Goal: Task Accomplishment & Management: Manage account settings

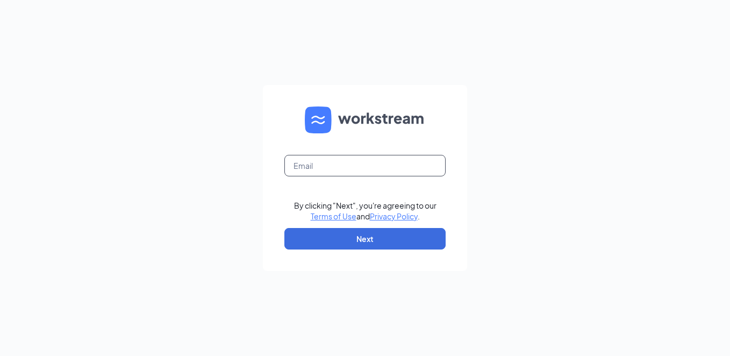
click at [332, 165] on input "text" at bounding box center [364, 166] width 161 height 22
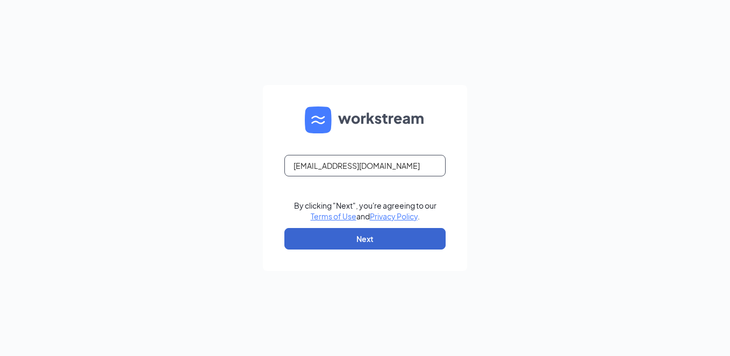
type input "K055002@kfc.com"
click at [345, 239] on button "Next" at bounding box center [364, 239] width 161 height 22
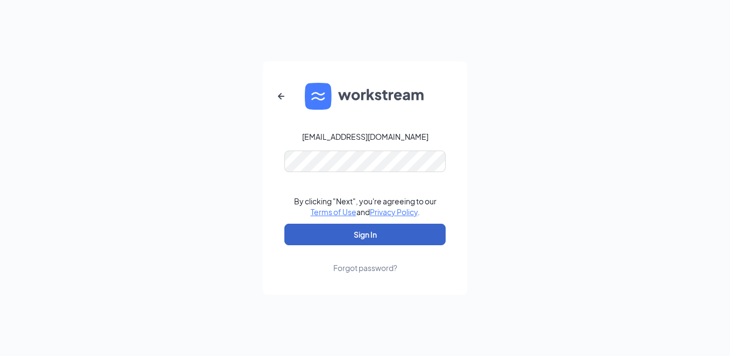
click at [345, 237] on button "Sign In" at bounding box center [364, 235] width 161 height 22
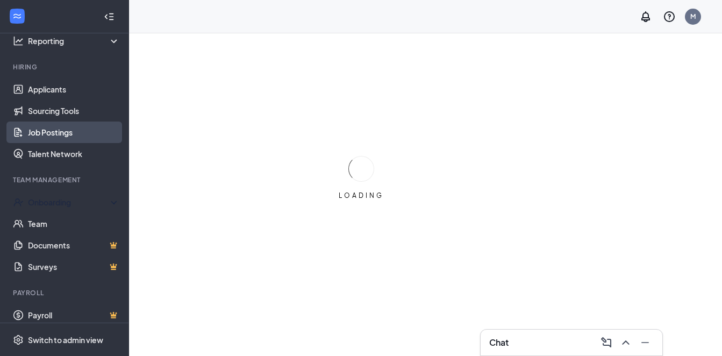
scroll to position [86, 0]
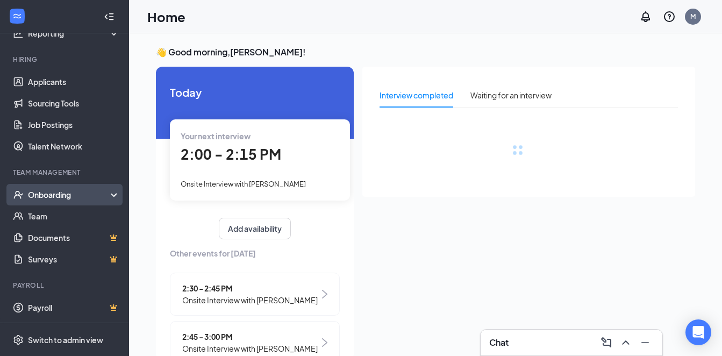
click at [60, 196] on div "Onboarding" at bounding box center [69, 194] width 83 height 11
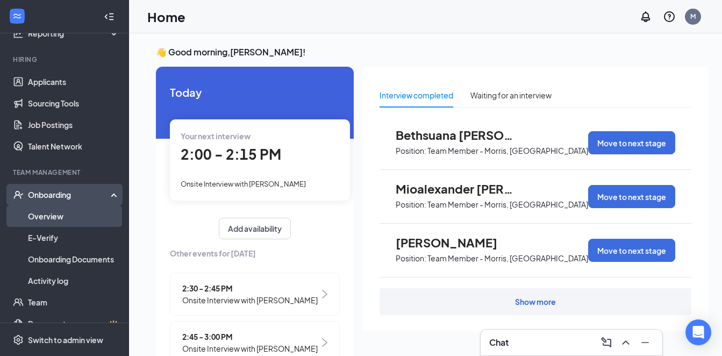
click at [57, 215] on link "Overview" at bounding box center [74, 216] width 92 height 22
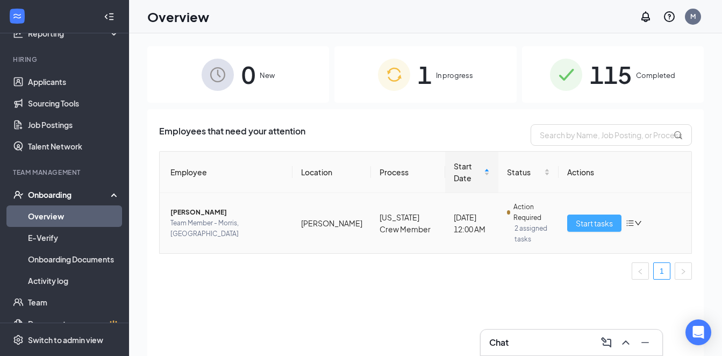
click at [580, 217] on span "Start tasks" at bounding box center [594, 223] width 37 height 12
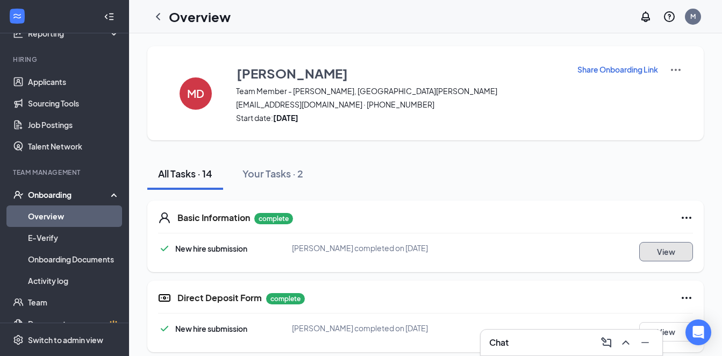
click at [663, 251] on button "View" at bounding box center [666, 251] width 54 height 19
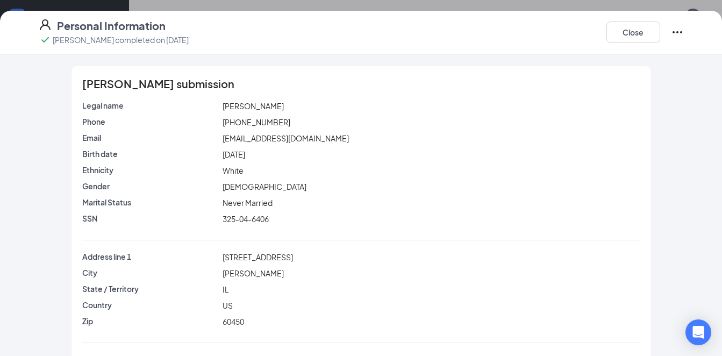
click at [679, 34] on icon "Ellipses" at bounding box center [677, 32] width 13 height 13
click at [680, 132] on div "[PERSON_NAME] submission Legal name [PERSON_NAME] Phone [PHONE_NUMBER] Email [E…" at bounding box center [361, 240] width 688 height 351
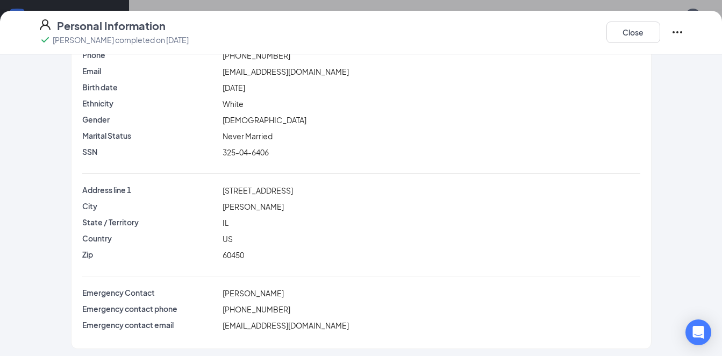
scroll to position [70, 0]
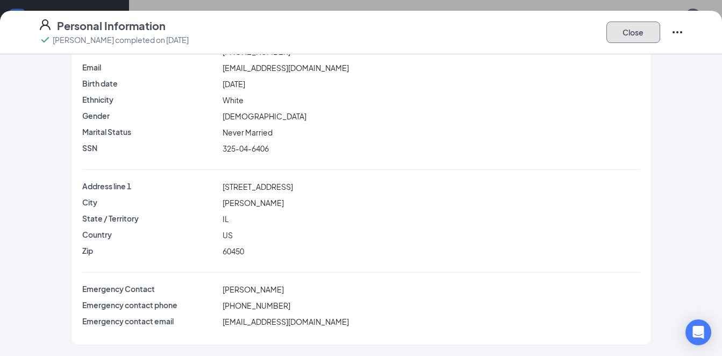
click at [641, 32] on button "Close" at bounding box center [634, 33] width 54 height 22
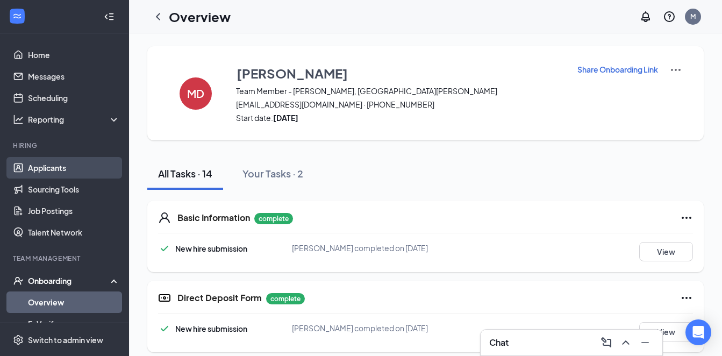
click at [48, 165] on link "Applicants" at bounding box center [74, 168] width 92 height 22
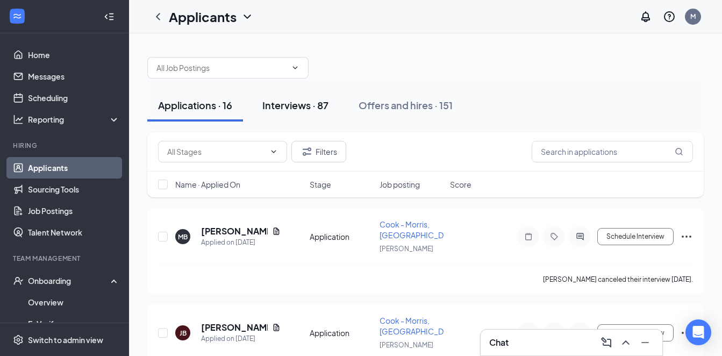
click at [286, 106] on div "Interviews · 87" at bounding box center [295, 104] width 66 height 13
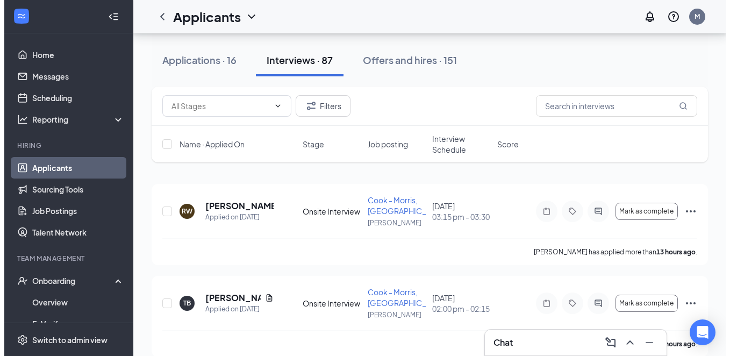
scroll to position [54, 0]
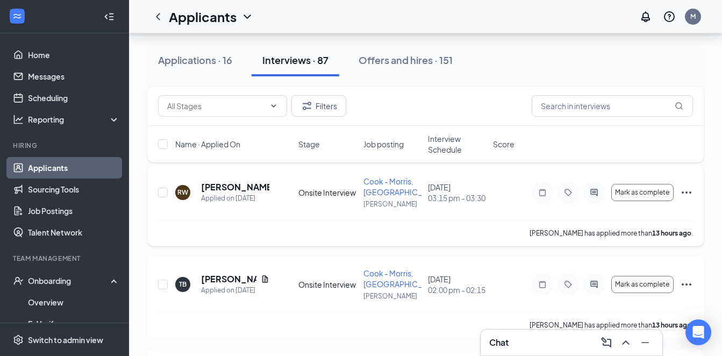
click at [183, 188] on div "RW" at bounding box center [182, 192] width 11 height 9
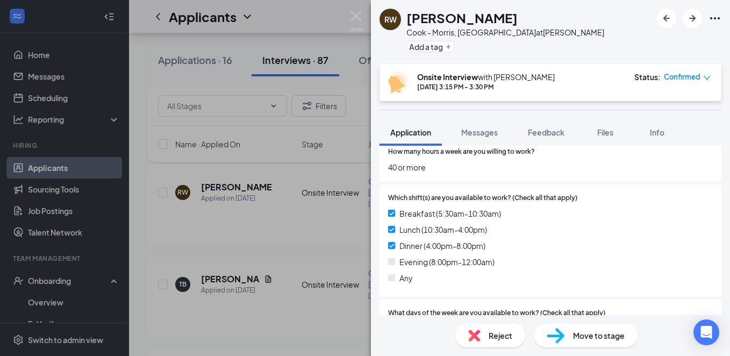
scroll to position [267, 0]
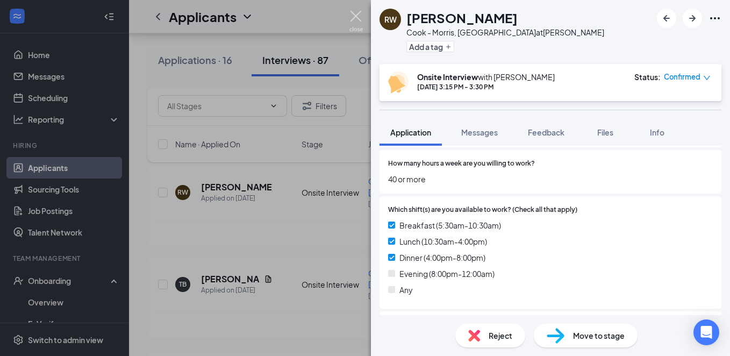
click at [355, 14] on img at bounding box center [356, 21] width 13 height 21
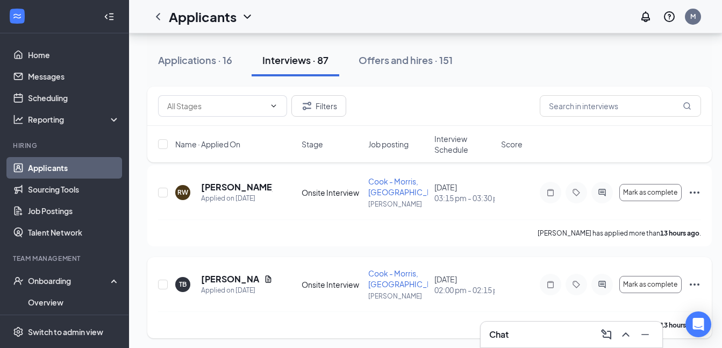
click at [182, 280] on div "TB" at bounding box center [183, 284] width 8 height 9
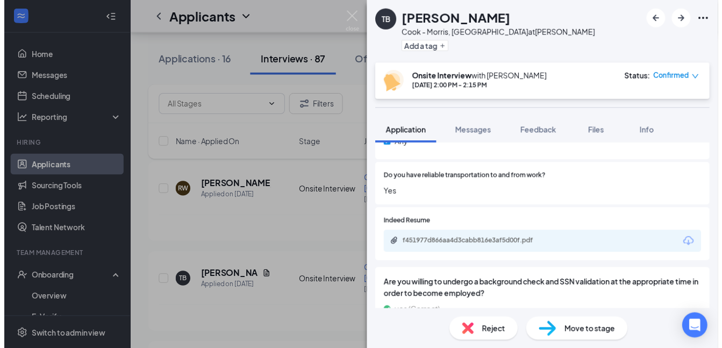
scroll to position [592, 0]
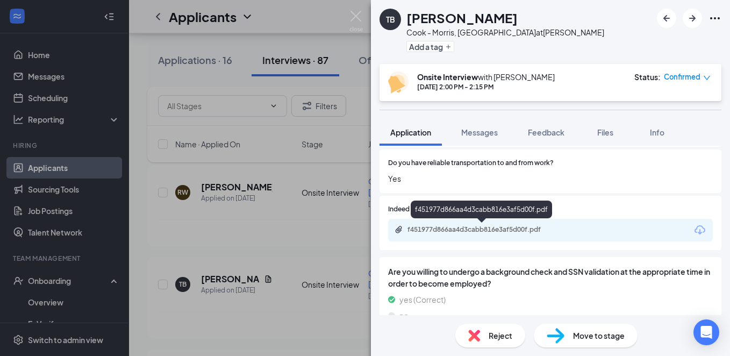
click at [498, 229] on div "f451977d866aa4d3cabb816e3af5d00f.pdf" at bounding box center [483, 229] width 151 height 9
click at [357, 17] on img at bounding box center [356, 21] width 13 height 21
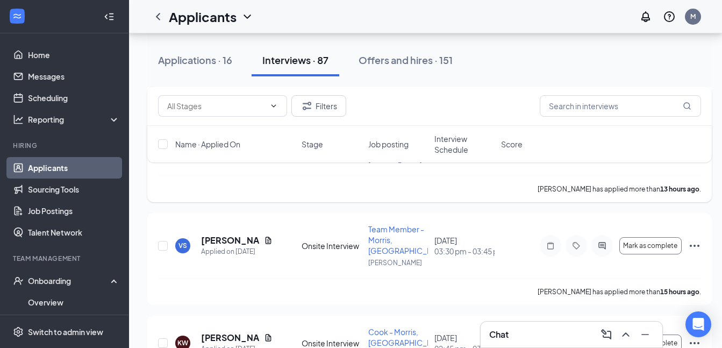
scroll to position [215, 0]
